Goal: Task Accomplishment & Management: Use online tool/utility

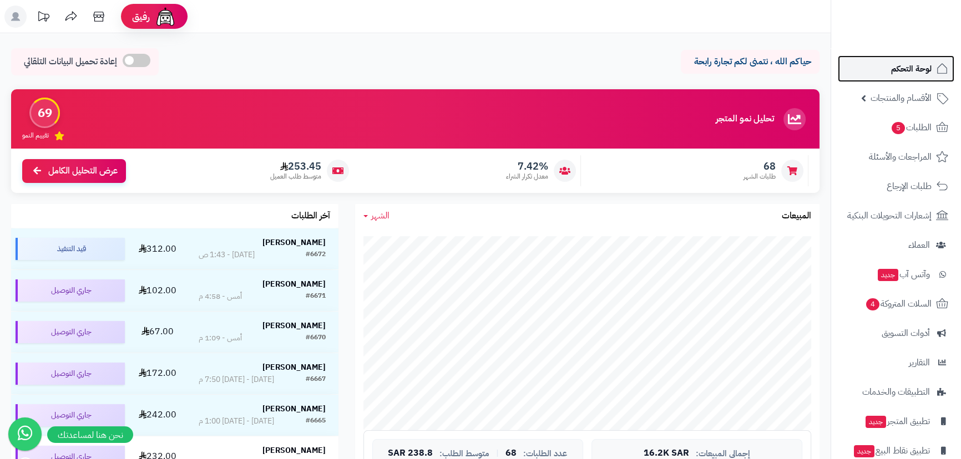
click at [909, 75] on span "لوحة التحكم" at bounding box center [911, 69] width 40 height 16
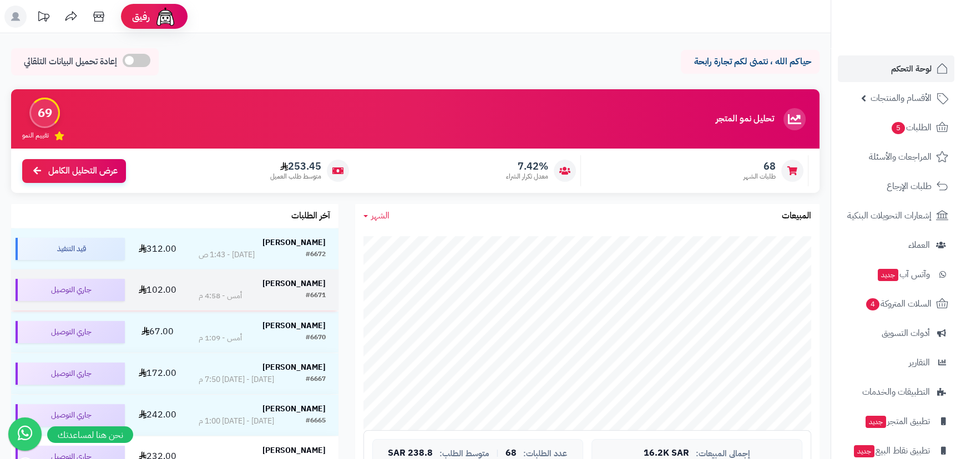
scroll to position [50, 0]
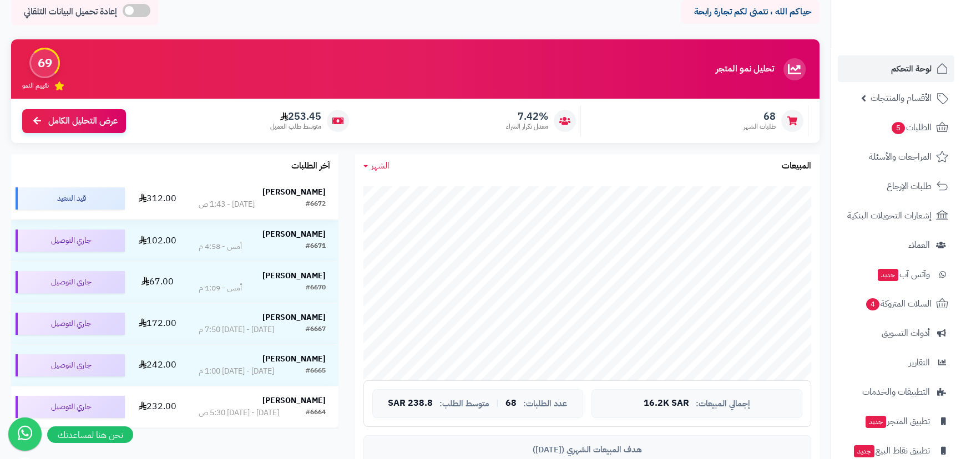
click at [186, 196] on td "حمود الأحمدي #6672 اليوم - 1:43 ص" at bounding box center [262, 198] width 153 height 41
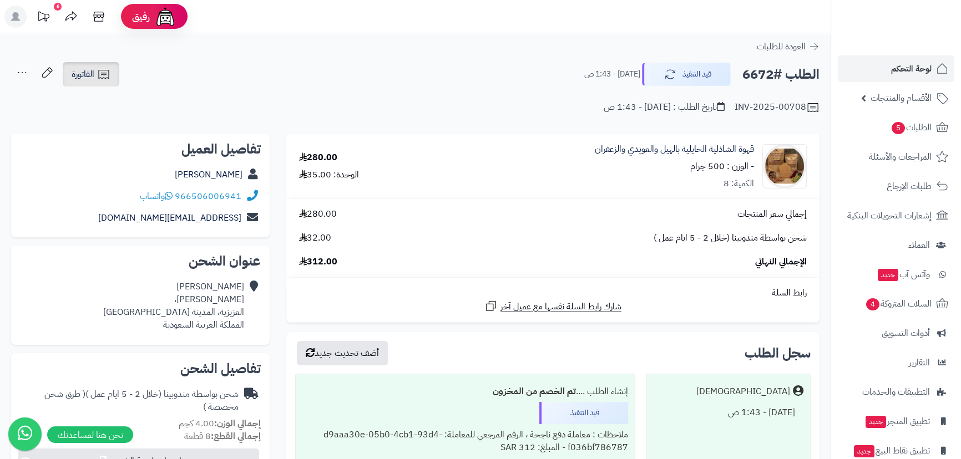
click at [109, 80] on icon at bounding box center [103, 74] width 13 height 13
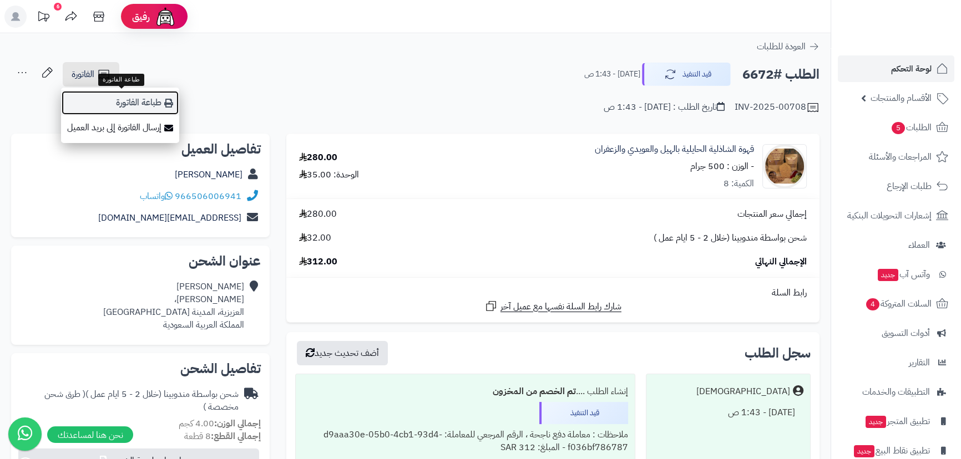
click at [134, 105] on link "طباعة الفاتورة" at bounding box center [120, 102] width 118 height 25
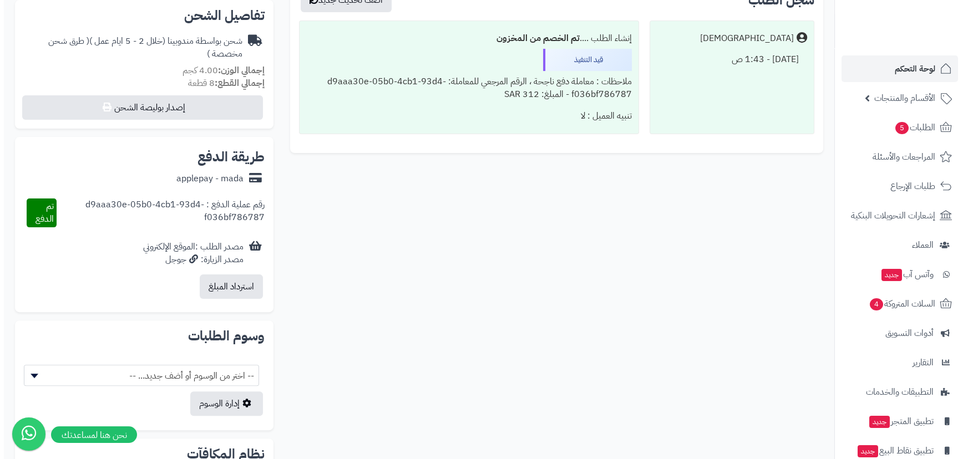
scroll to position [350, 0]
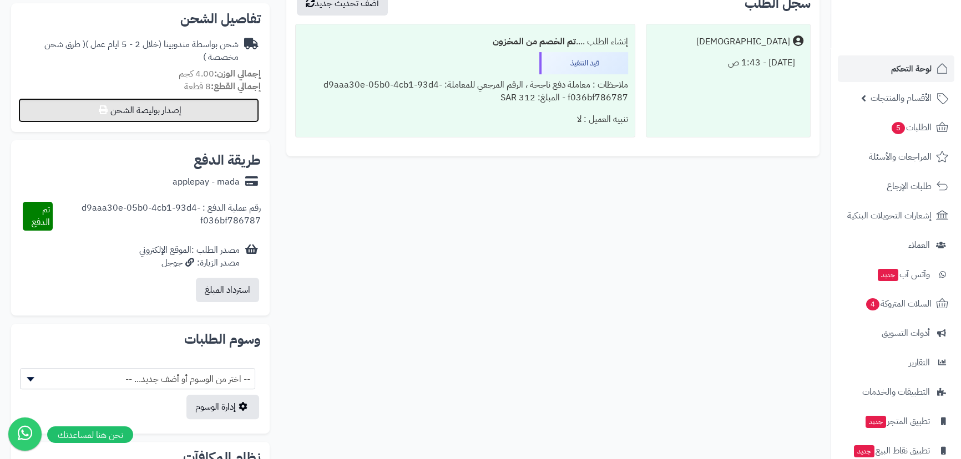
click at [194, 118] on button "إصدار بوليصة الشحن" at bounding box center [138, 110] width 241 height 24
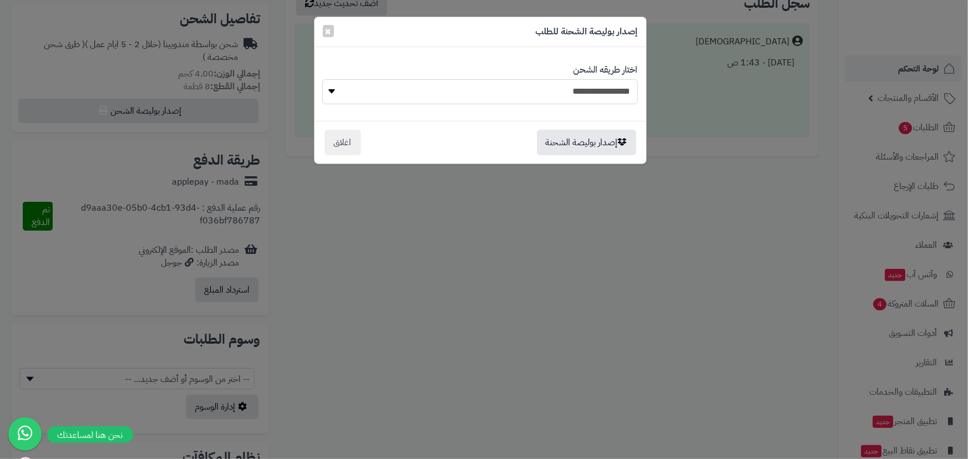
click at [571, 94] on select "**********" at bounding box center [479, 91] width 315 height 25
select select "***"
click at [322, 79] on select "**********" at bounding box center [479, 91] width 315 height 25
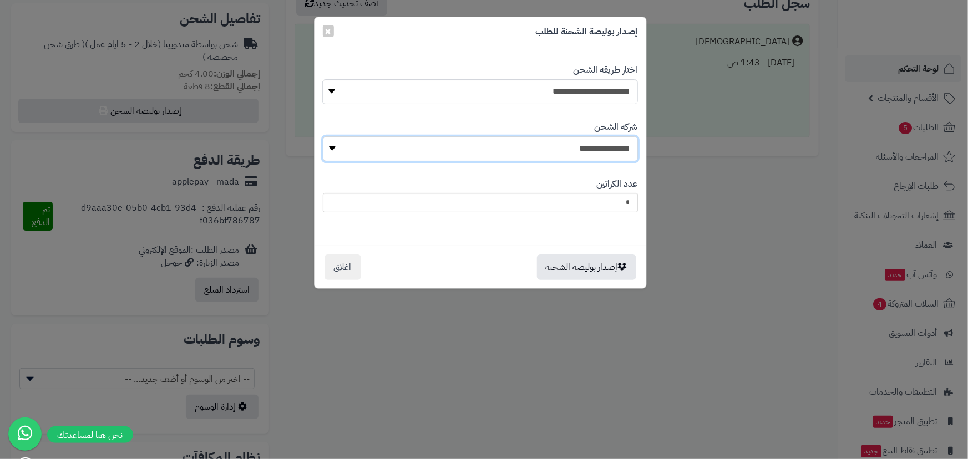
click at [565, 143] on select "**********" at bounding box center [480, 148] width 315 height 25
select select "****"
click at [326, 136] on select "**********" at bounding box center [480, 148] width 315 height 25
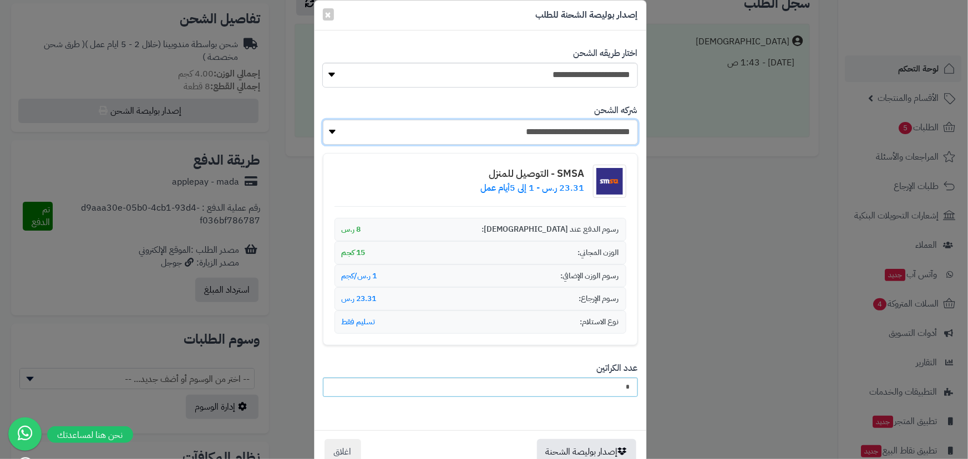
scroll to position [47, 0]
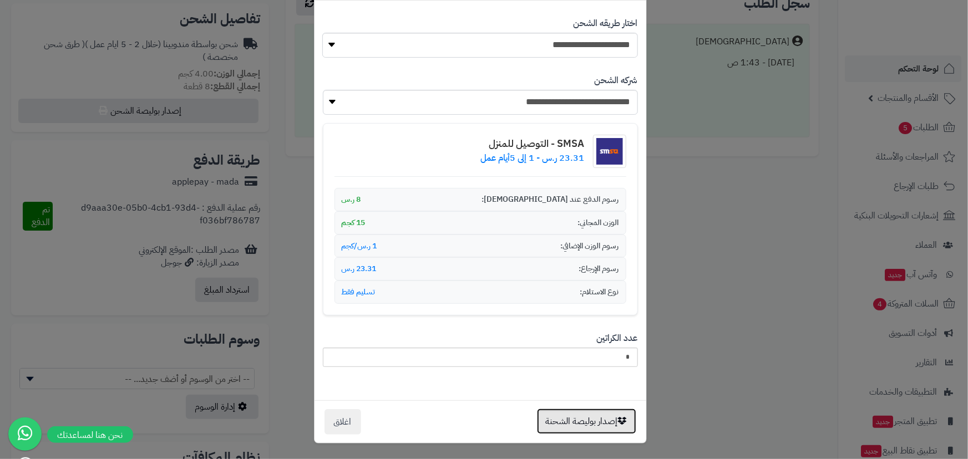
click at [581, 419] on button "إصدار بوليصة الشحنة" at bounding box center [586, 422] width 99 height 26
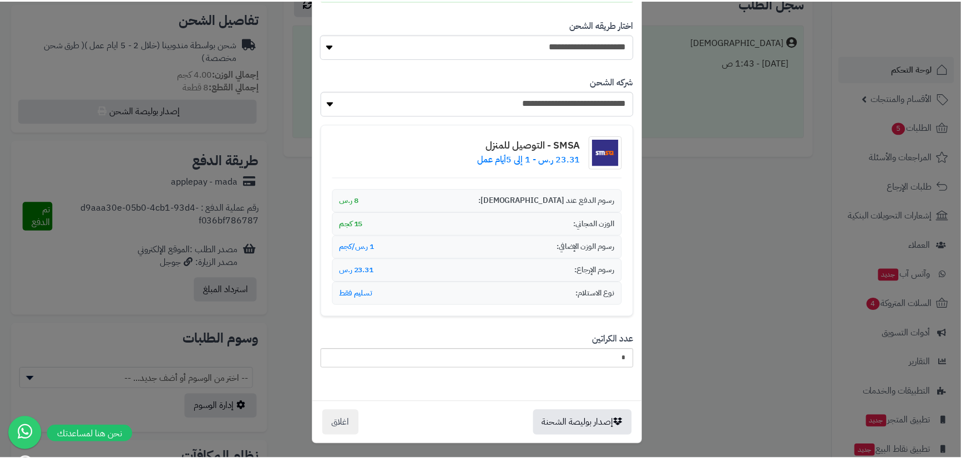
scroll to position [83, 0]
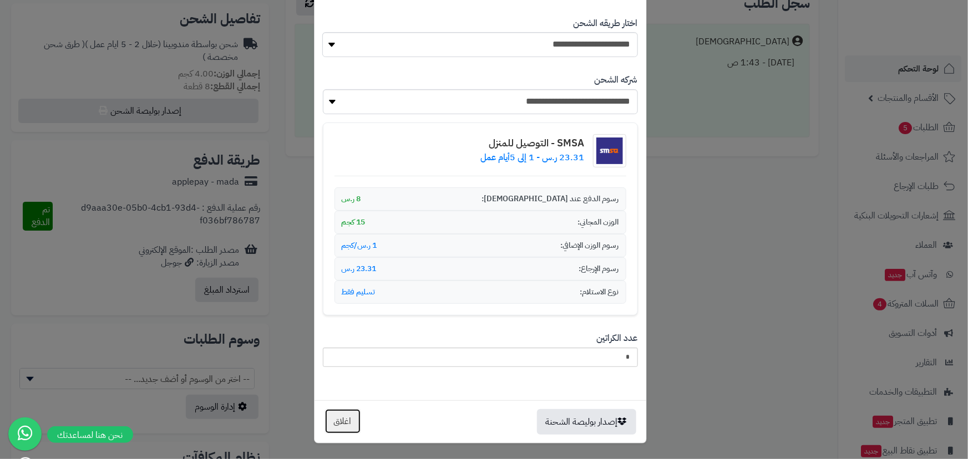
click at [353, 423] on button "اغلاق" at bounding box center [342, 422] width 37 height 26
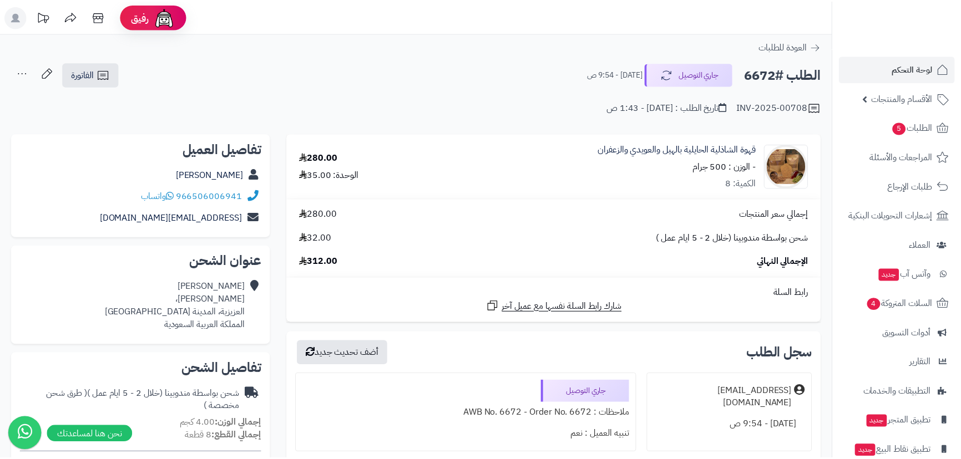
scroll to position [451, 0]
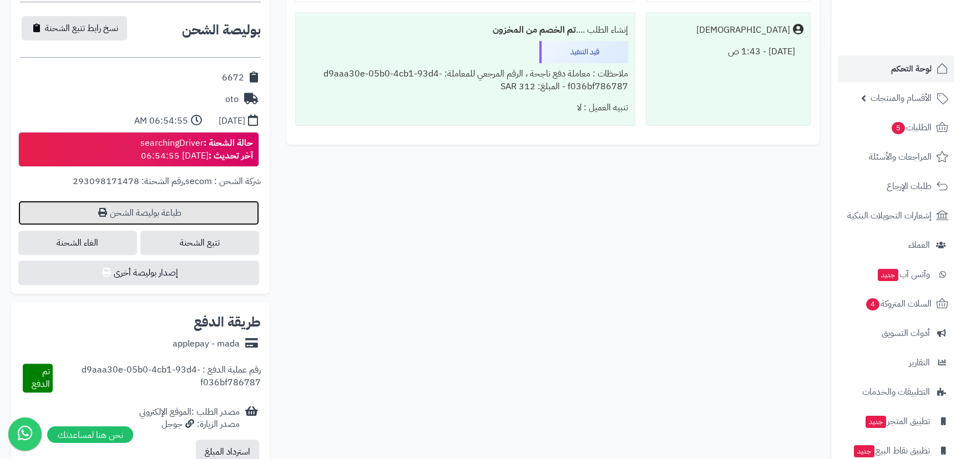
click at [155, 203] on link "طباعة بوليصة الشحن" at bounding box center [138, 213] width 241 height 24
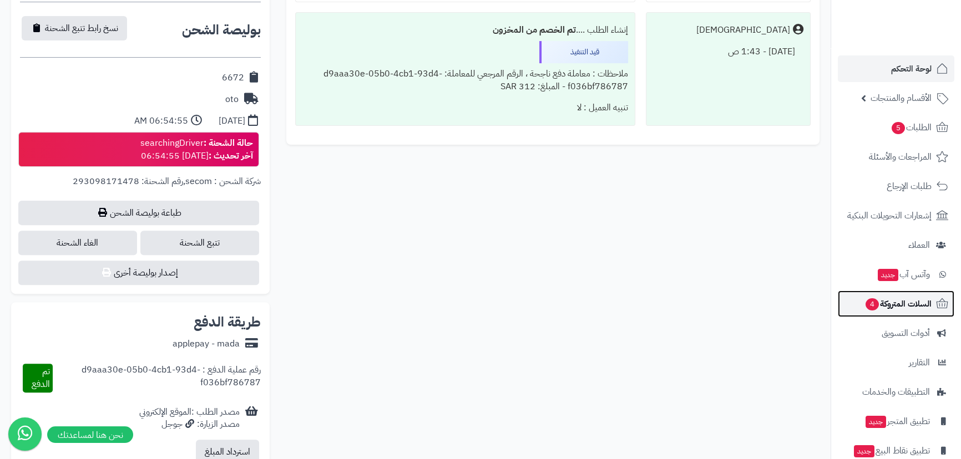
click at [925, 298] on span "السلات المتروكة 4" at bounding box center [897, 304] width 67 height 16
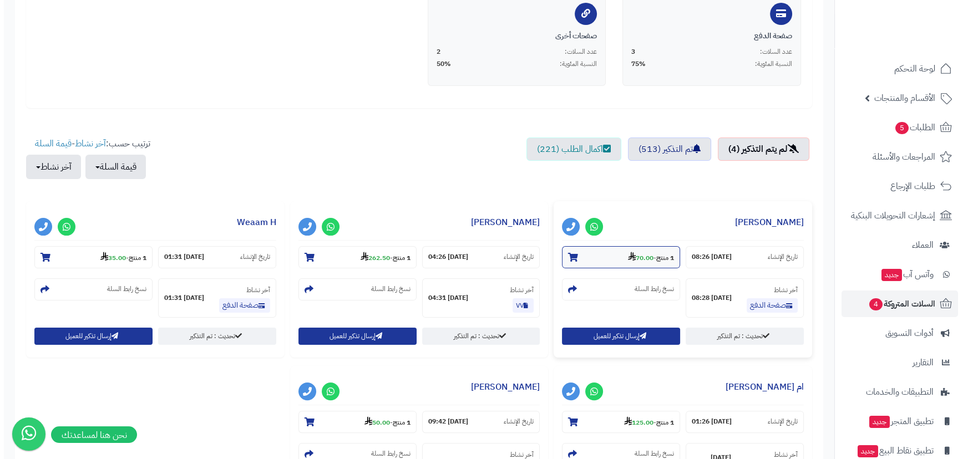
scroll to position [403, 0]
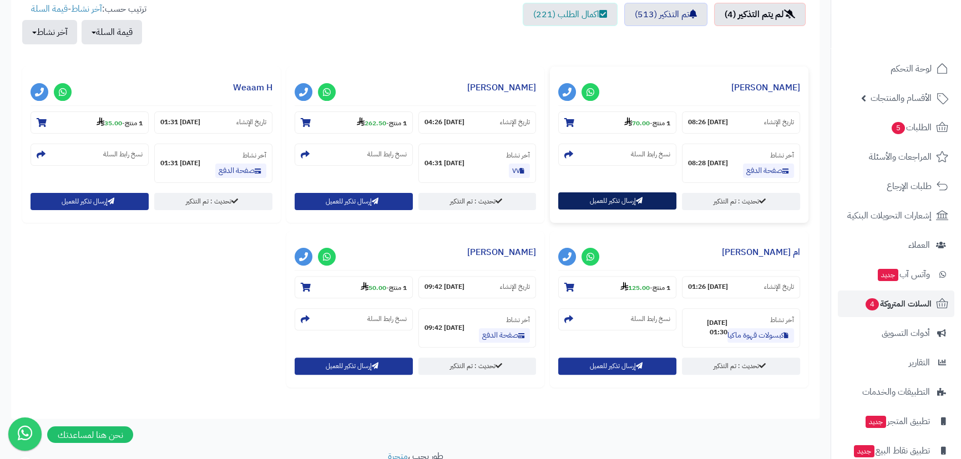
click at [628, 203] on button "إرسال تذكير للعميل" at bounding box center [617, 200] width 118 height 17
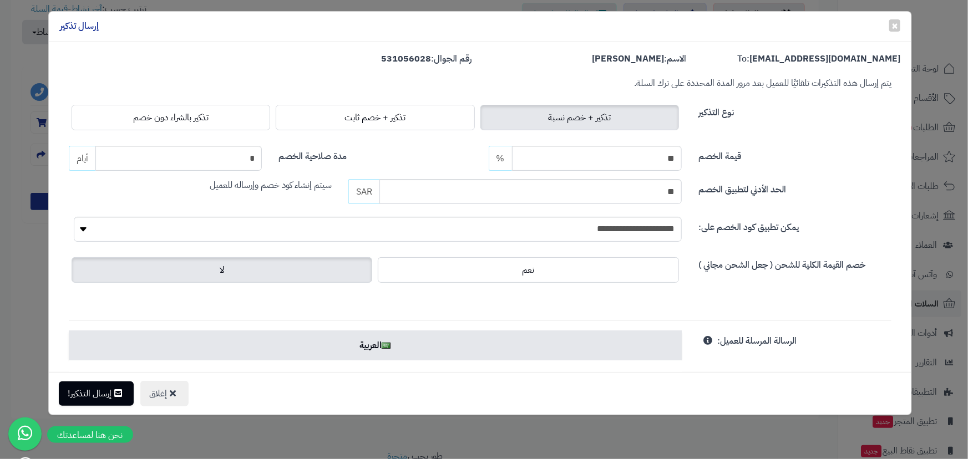
drag, startPoint x: 163, startPoint y: 122, endPoint x: 163, endPoint y: 134, distance: 11.7
click at [166, 121] on span "تذكير بالشراء دون خصم" at bounding box center [170, 117] width 75 height 13
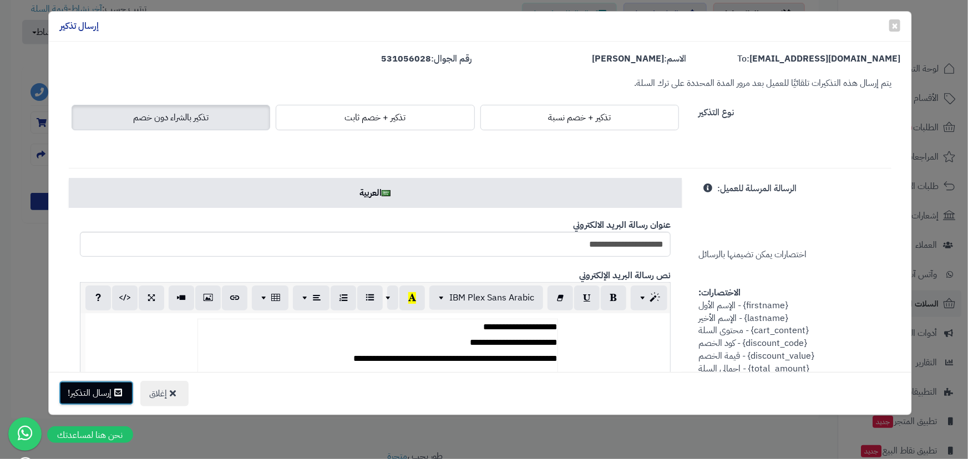
click at [119, 392] on icon at bounding box center [118, 392] width 8 height 9
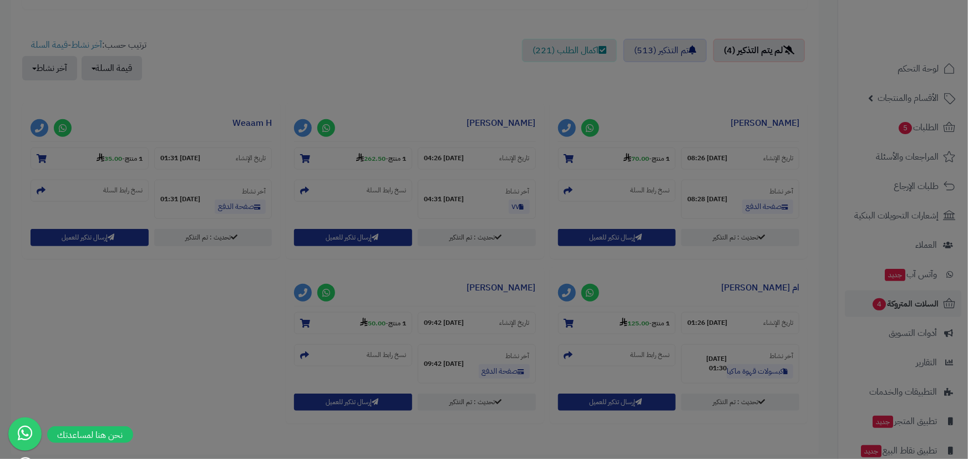
scroll to position [439, 0]
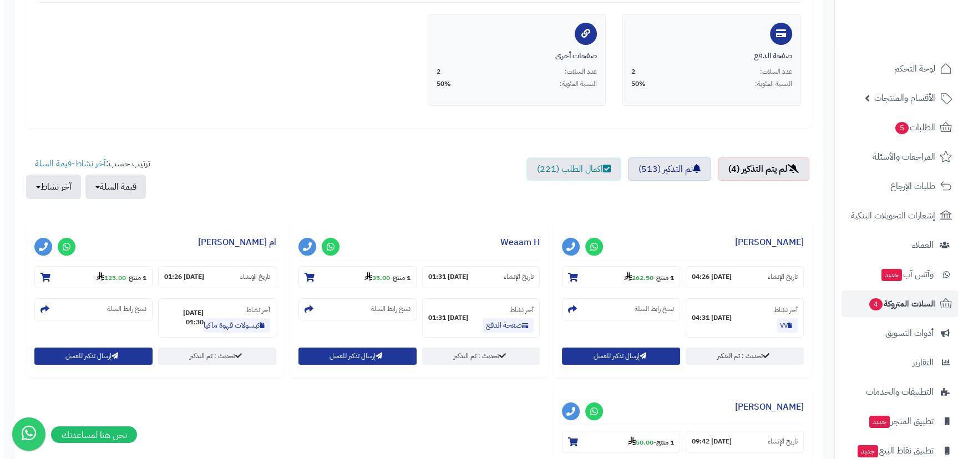
scroll to position [252, 0]
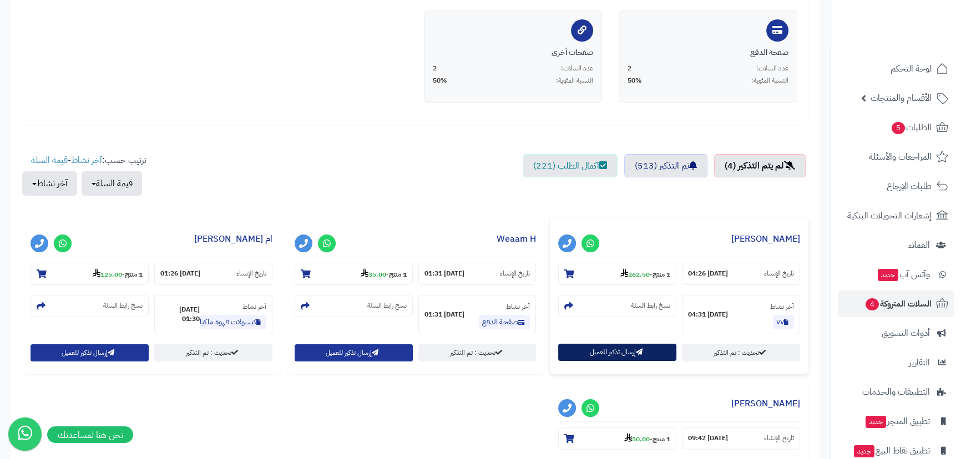
click at [624, 353] on button "إرسال تذكير للعميل" at bounding box center [617, 352] width 118 height 17
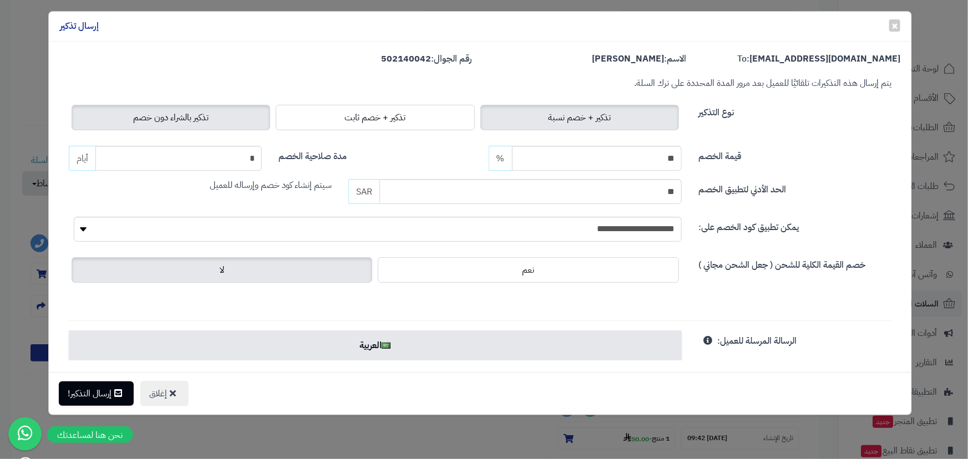
click at [206, 122] on span "تذكير بالشراء دون خصم" at bounding box center [170, 117] width 75 height 13
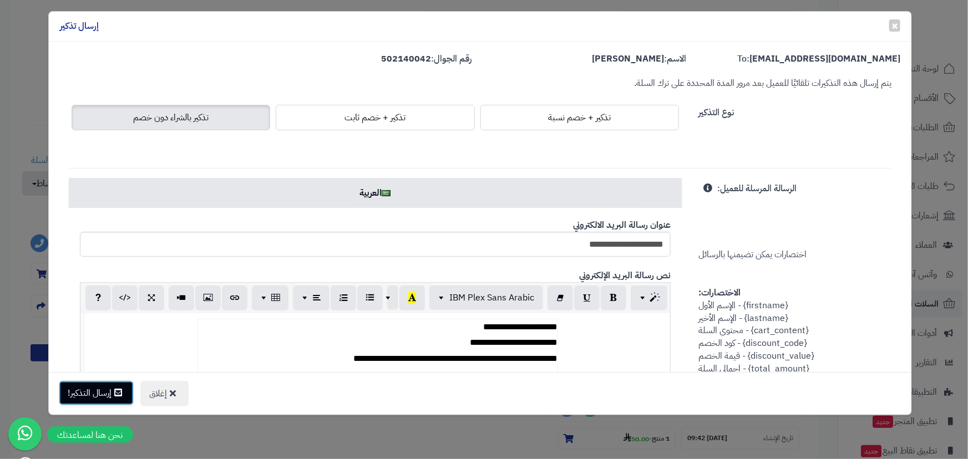
click at [111, 394] on button "إرسال التذكير!" at bounding box center [96, 393] width 75 height 24
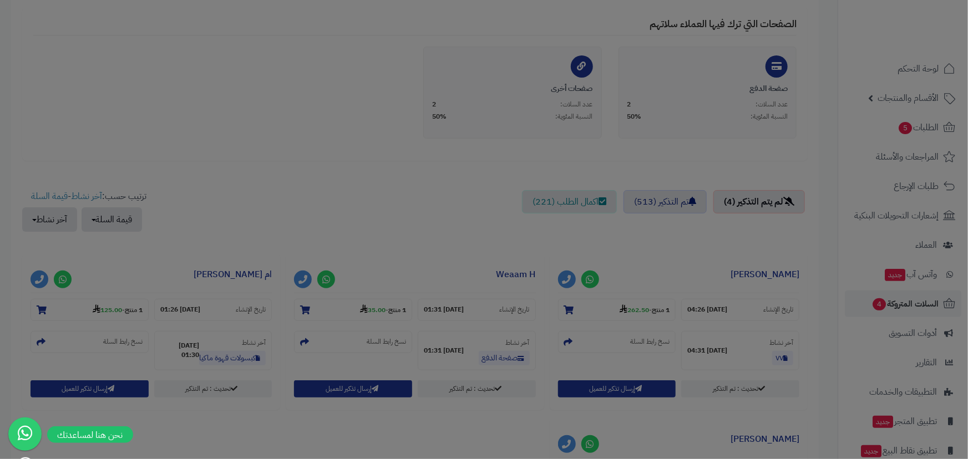
scroll to position [288, 0]
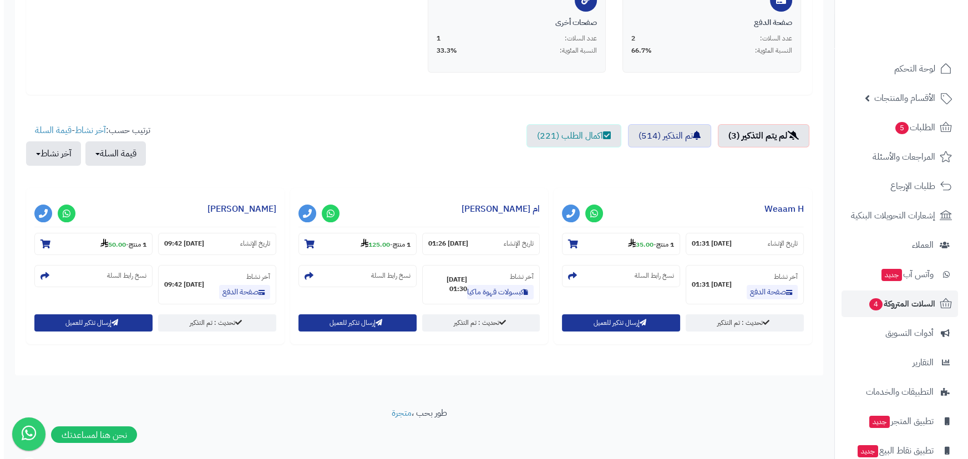
scroll to position [284, 0]
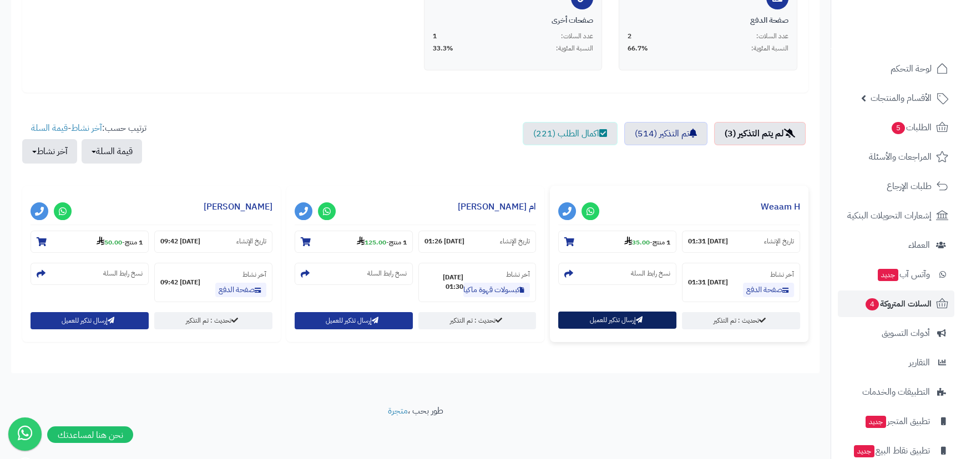
click at [637, 317] on icon "button" at bounding box center [639, 320] width 7 height 7
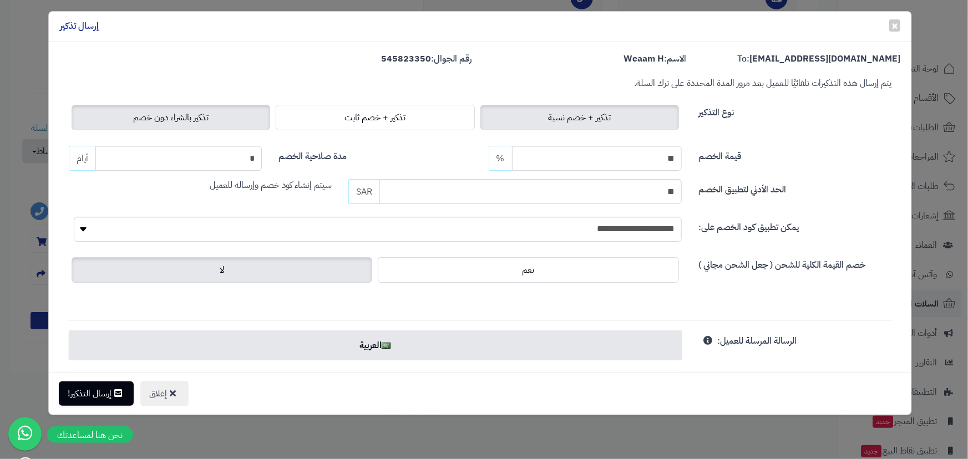
drag, startPoint x: 251, startPoint y: 120, endPoint x: 252, endPoint y: 127, distance: 6.7
click at [252, 119] on label "تذكير بالشراء دون خصم" at bounding box center [171, 118] width 199 height 26
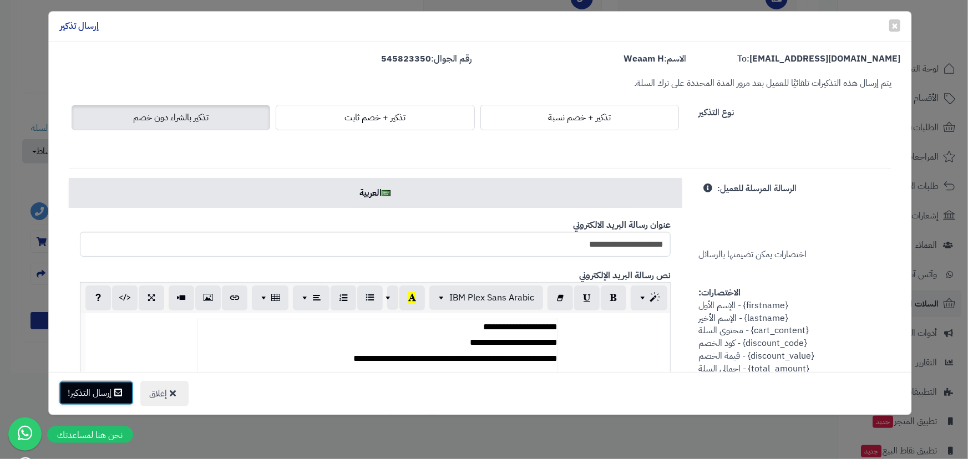
click at [104, 394] on button "إرسال التذكير!" at bounding box center [96, 393] width 75 height 24
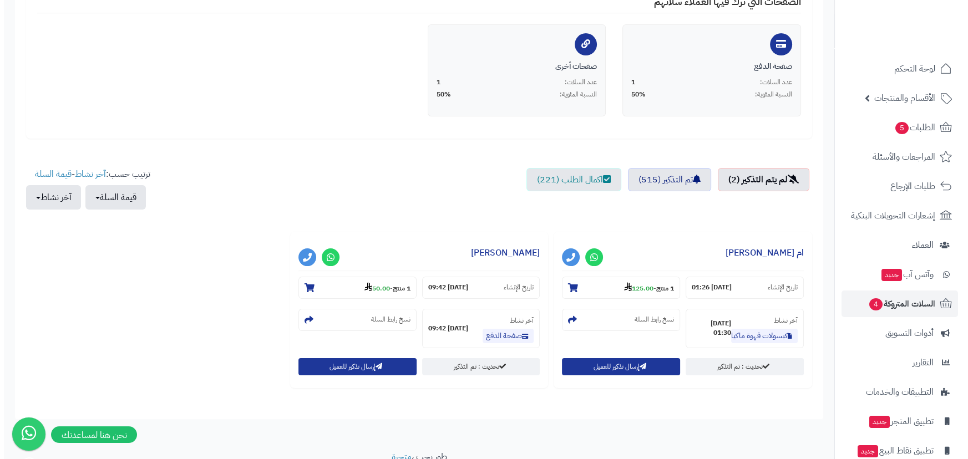
scroll to position [284, 0]
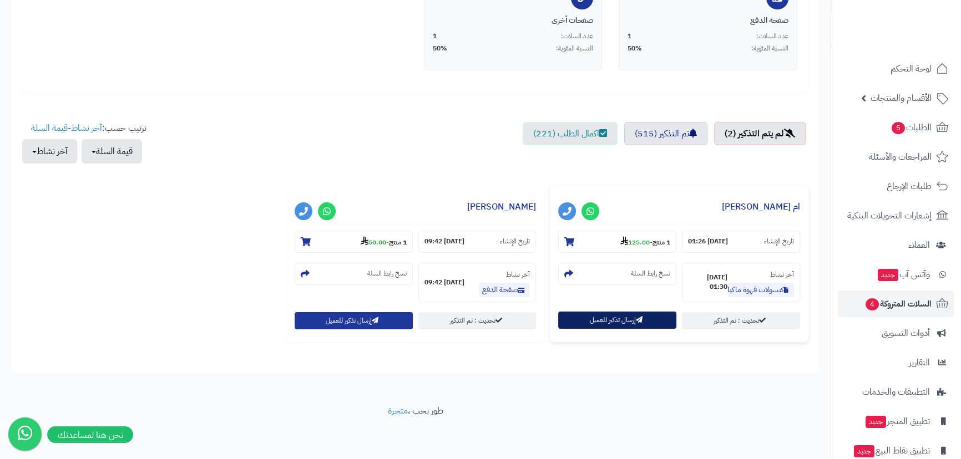
click at [600, 320] on button "إرسال تذكير للعميل" at bounding box center [617, 320] width 118 height 17
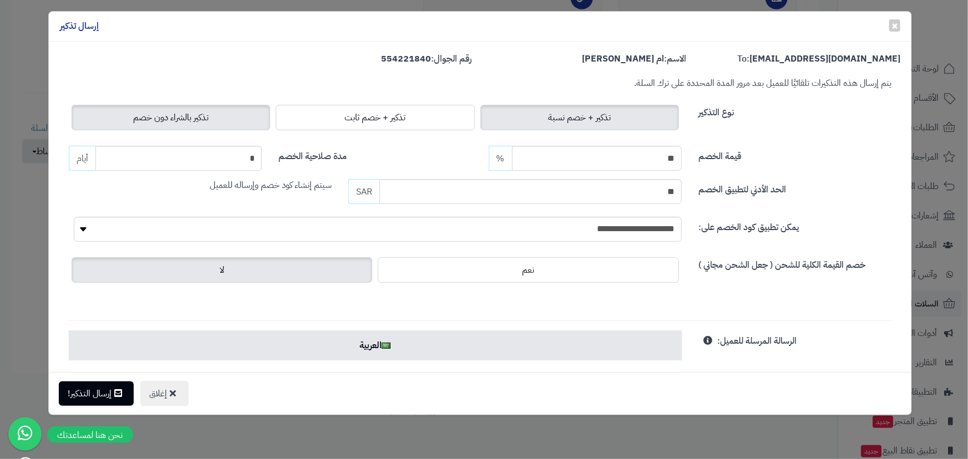
click at [155, 123] on span "تذكير بالشراء دون خصم" at bounding box center [170, 117] width 75 height 13
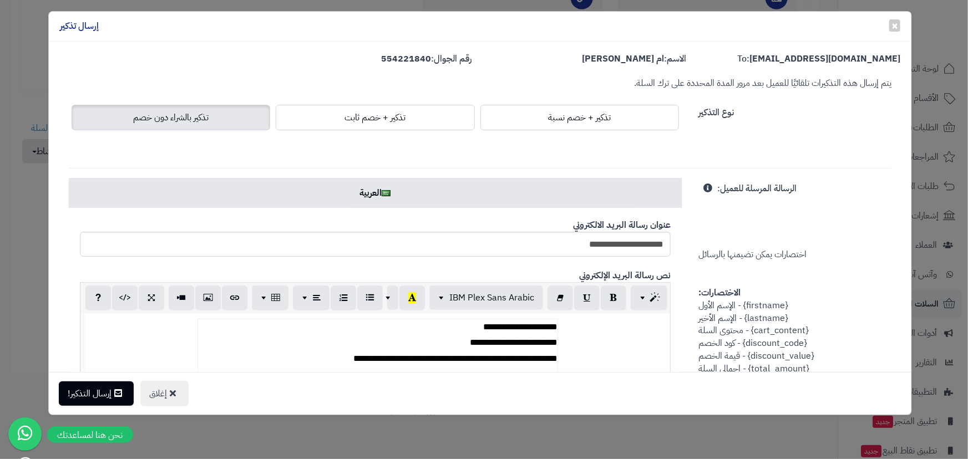
click at [94, 406] on div "إغلاق إرسال التذكير!" at bounding box center [480, 393] width 863 height 43
click at [100, 394] on button "إرسال التذكير!" at bounding box center [96, 393] width 75 height 24
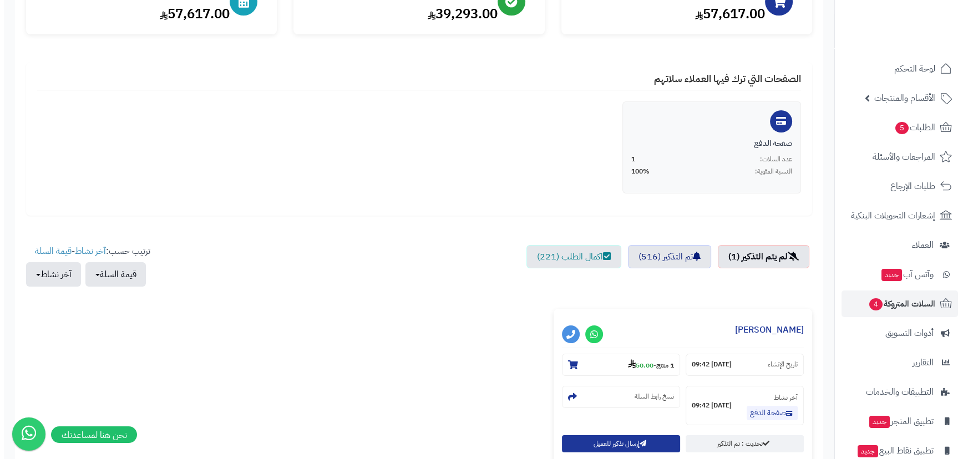
scroll to position [201, 0]
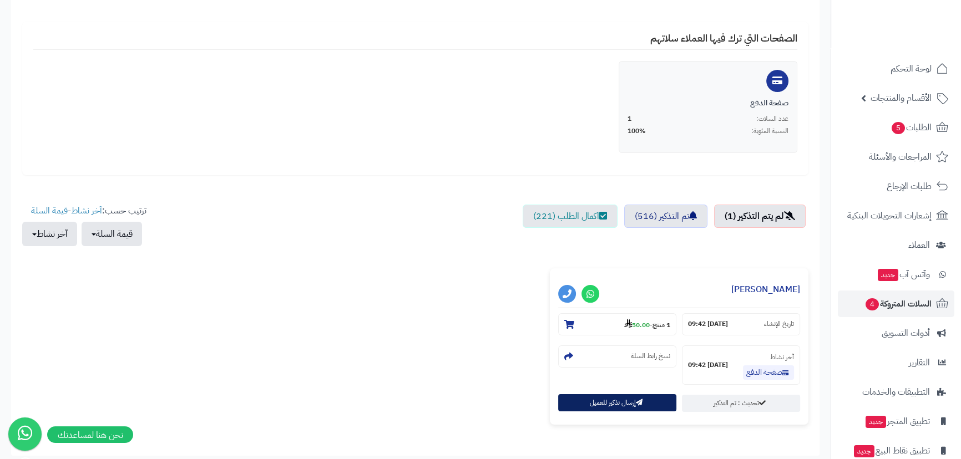
click at [595, 408] on button "إرسال تذكير للعميل" at bounding box center [617, 402] width 118 height 17
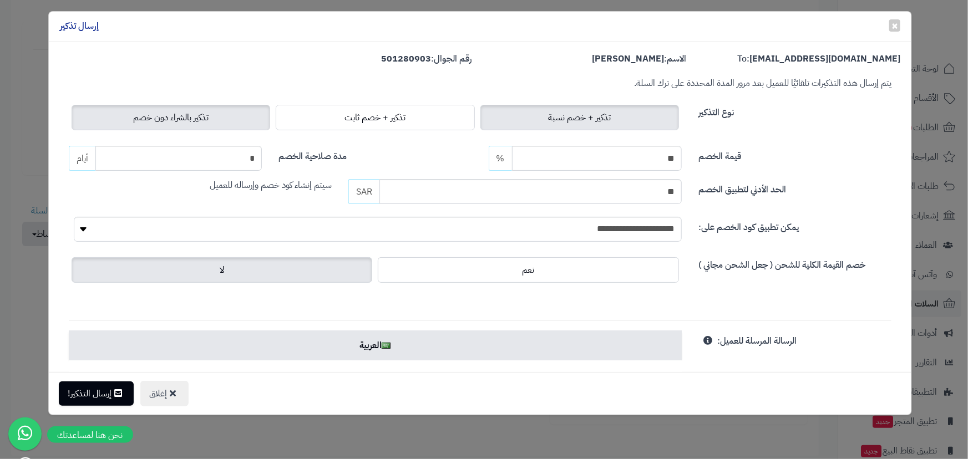
click at [209, 115] on span "تذكير بالشراء دون خصم" at bounding box center [170, 117] width 75 height 13
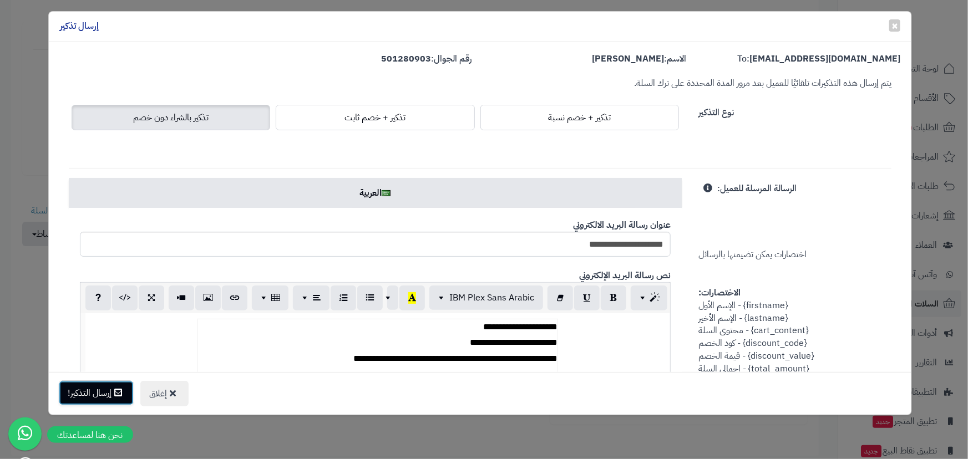
click at [115, 394] on button "إرسال التذكير!" at bounding box center [96, 393] width 75 height 24
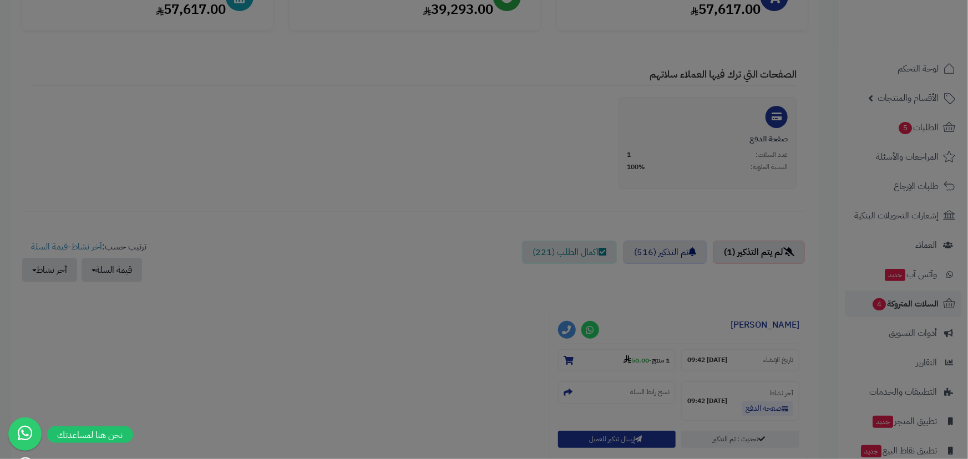
scroll to position [237, 0]
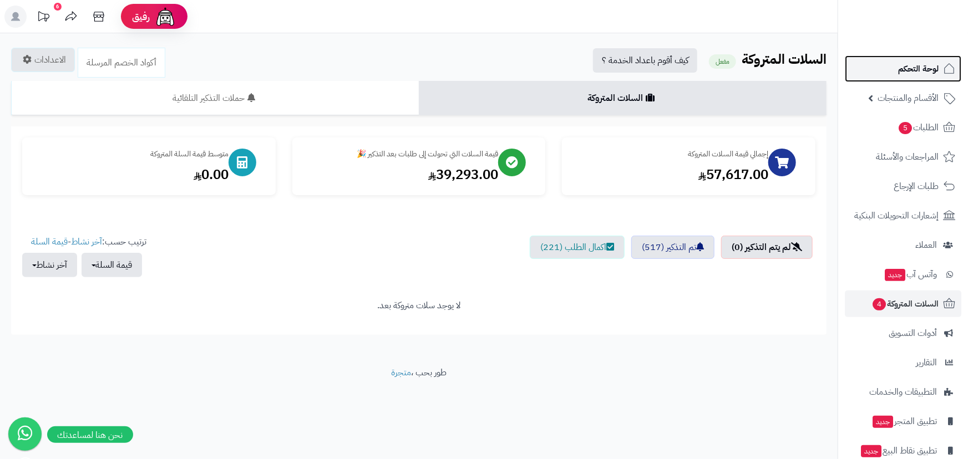
click at [920, 69] on span "لوحة التحكم" at bounding box center [918, 69] width 40 height 16
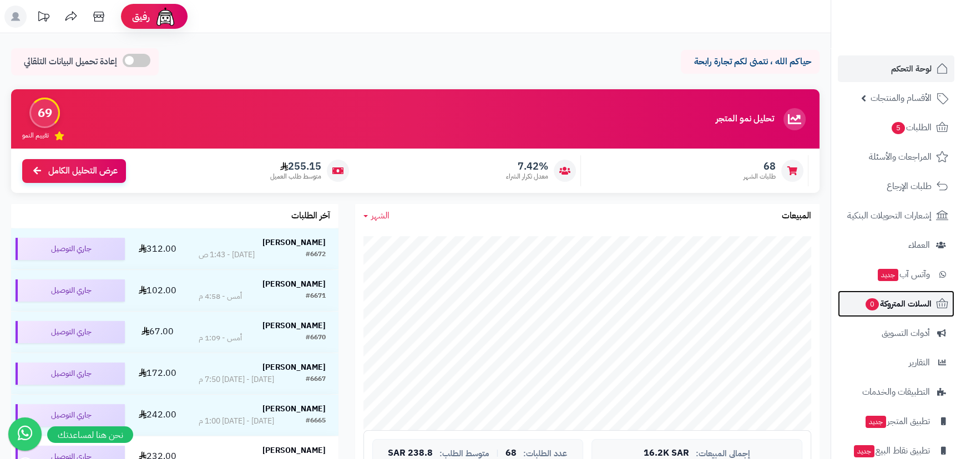
click at [909, 300] on span "السلات المتروكة 0" at bounding box center [897, 304] width 67 height 16
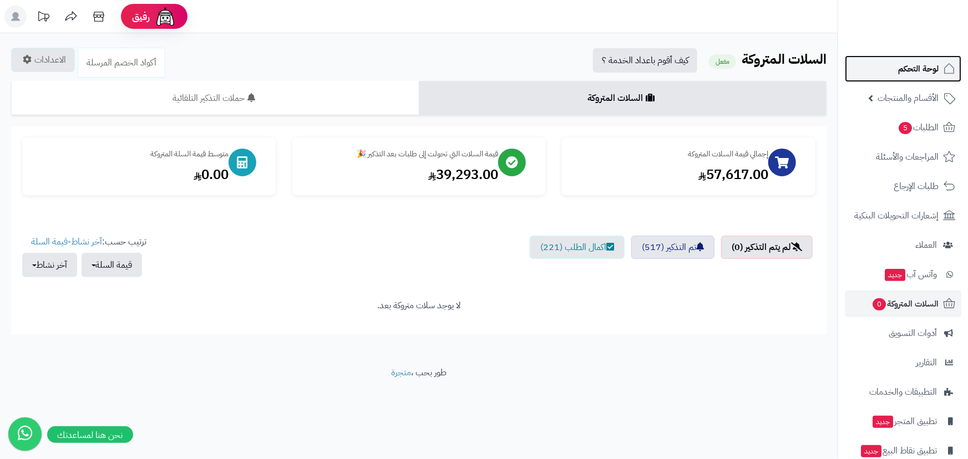
click at [913, 68] on span "لوحة التحكم" at bounding box center [918, 69] width 40 height 16
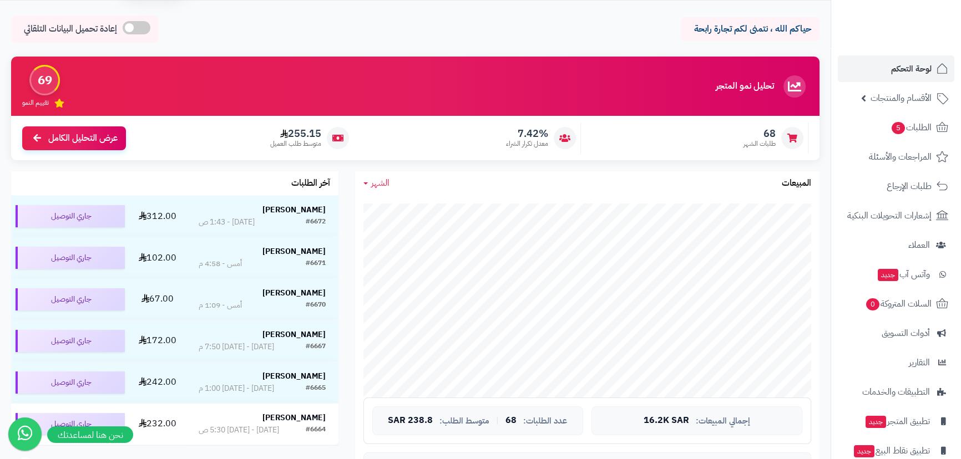
scroll to position [50, 0]
